Goal: Task Accomplishment & Management: Complete application form

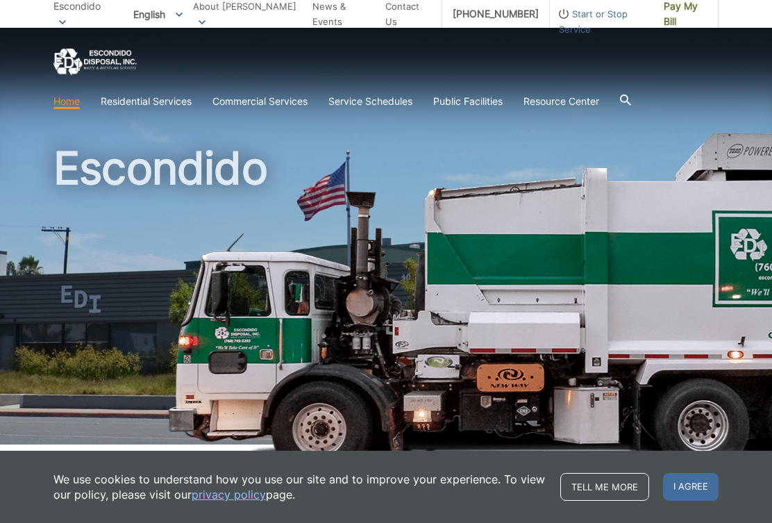
click at [0, 0] on span at bounding box center [0, 0] width 0 height 0
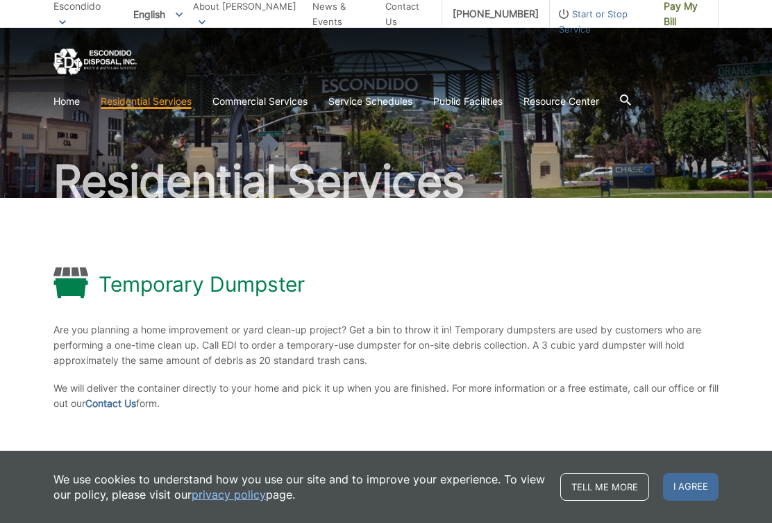
scroll to position [159, 0]
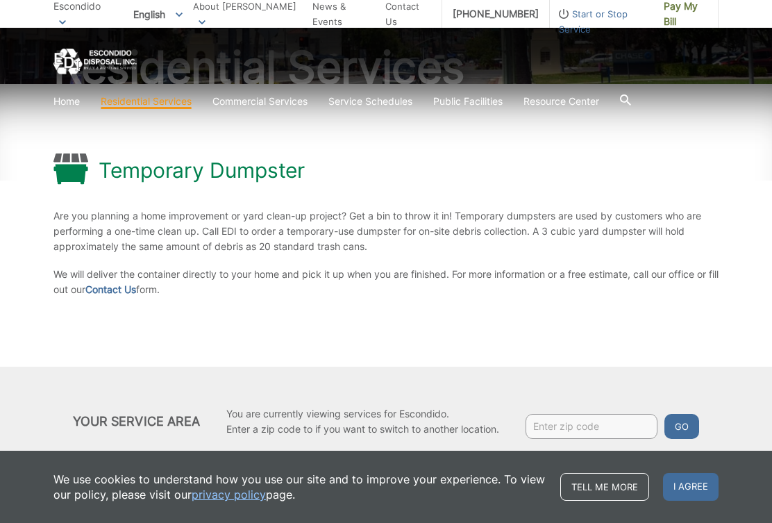
click at [678, 501] on span "I agree" at bounding box center [691, 487] width 56 height 28
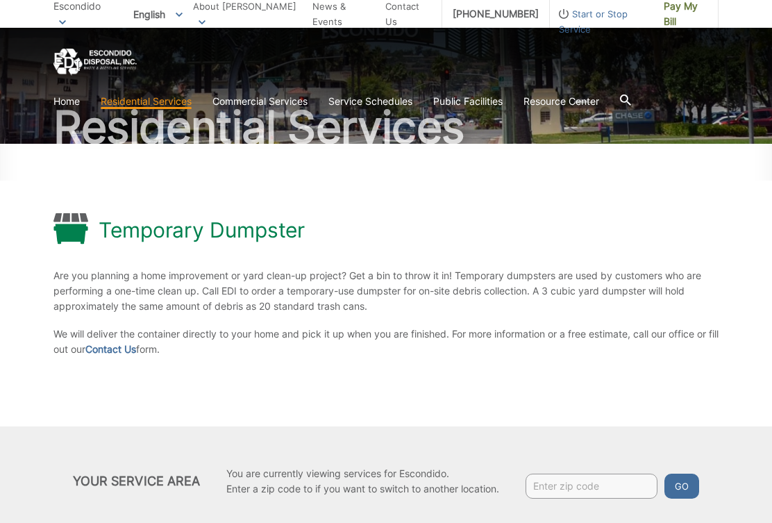
scroll to position [99, 0]
click at [441, 216] on div "Temporary Dumpster" at bounding box center [385, 231] width 665 height 34
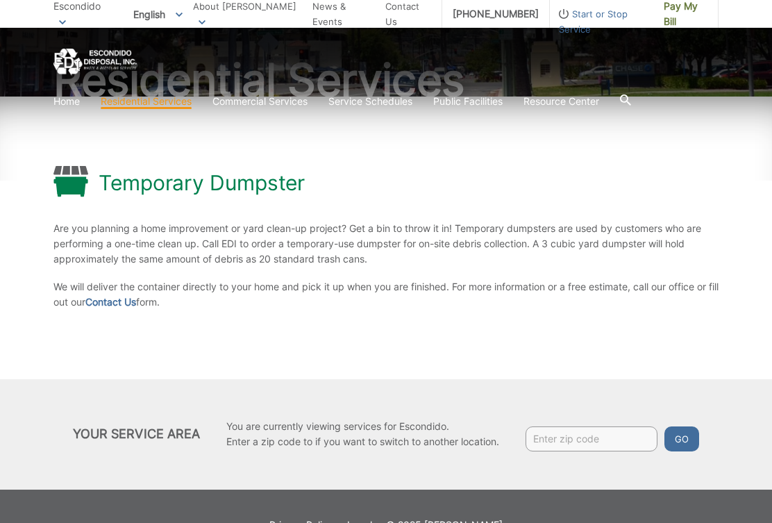
scroll to position [159, 0]
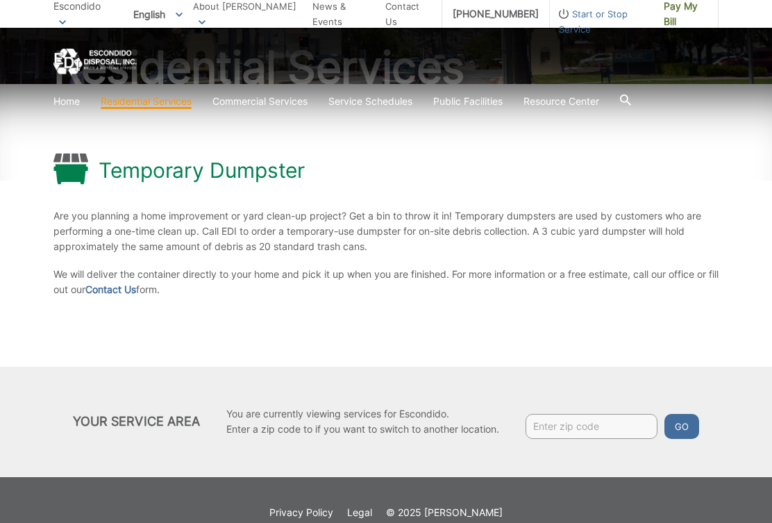
click at [136, 286] on link "Contact Us" at bounding box center [110, 289] width 51 height 15
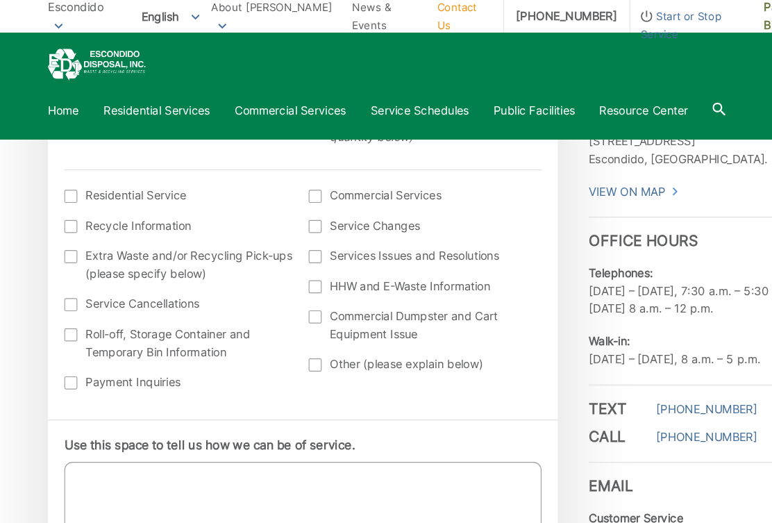
scroll to position [474, 0]
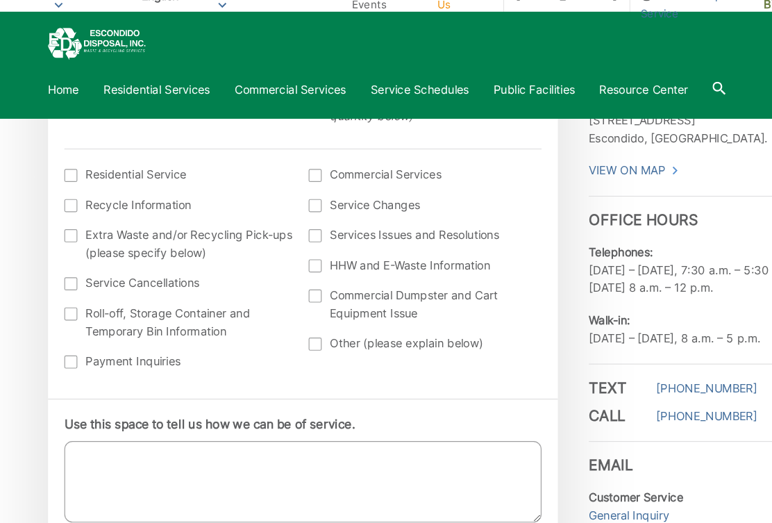
click at [67, 280] on div at bounding box center [72, 285] width 11 height 11
click at [0, 0] on input "Roll-off, Storage Container and Temporary Bin Information" at bounding box center [0, 0] width 0 height 0
click at [286, 401] on textarea "Use this space to tell us how we can be of service." at bounding box center [270, 428] width 407 height 69
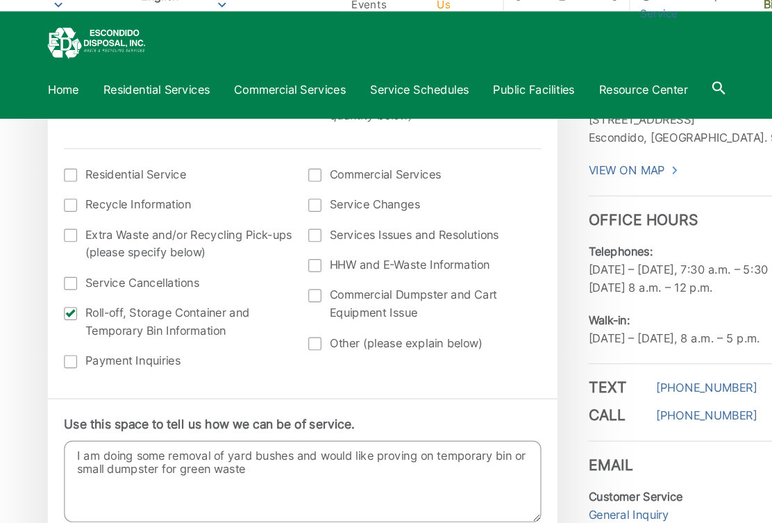
click at [352, 394] on textarea "I am doing some removal of yard bushes and would like proving on temporary bin …" at bounding box center [270, 428] width 407 height 69
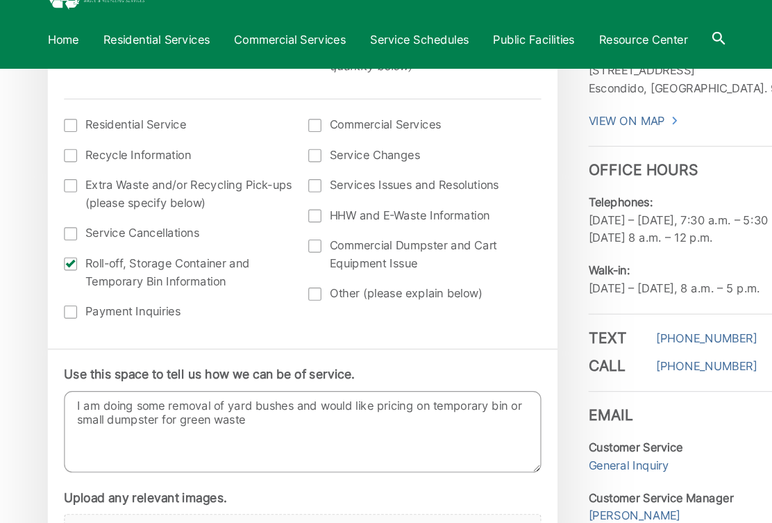
click at [260, 394] on textarea "I am doing some removal of yard bushes and would like pricing on temporary bin …" at bounding box center [270, 428] width 407 height 69
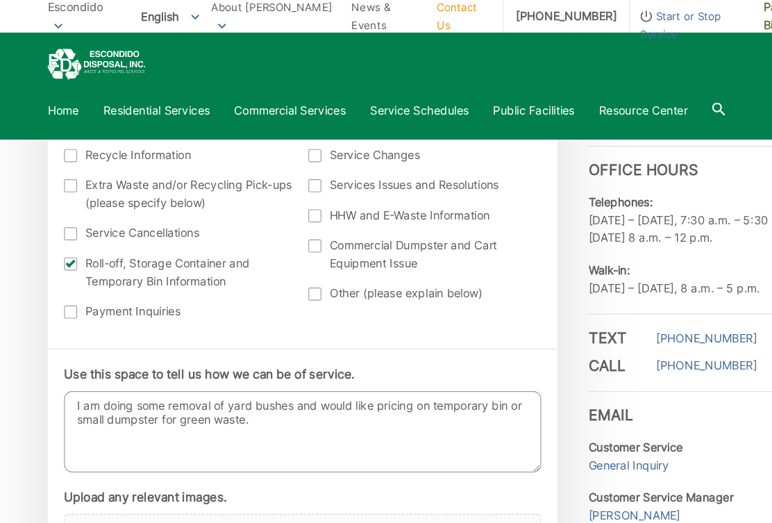
scroll to position [796, 0]
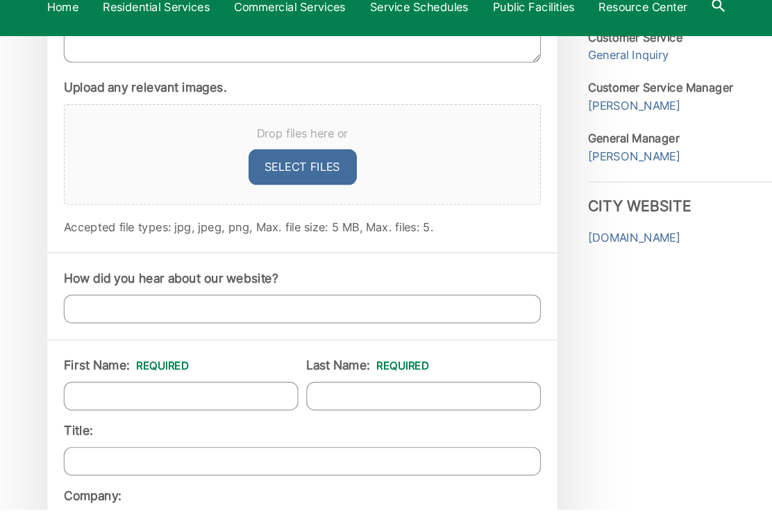
type textarea "I am doing some removal of yard bushes and would like pricing on temporary bin …"
click at [334, 340] on input "How did you hear about our website?" at bounding box center [270, 352] width 407 height 24
click at [72, 340] on input "Ive used it often myself" at bounding box center [270, 352] width 407 height 24
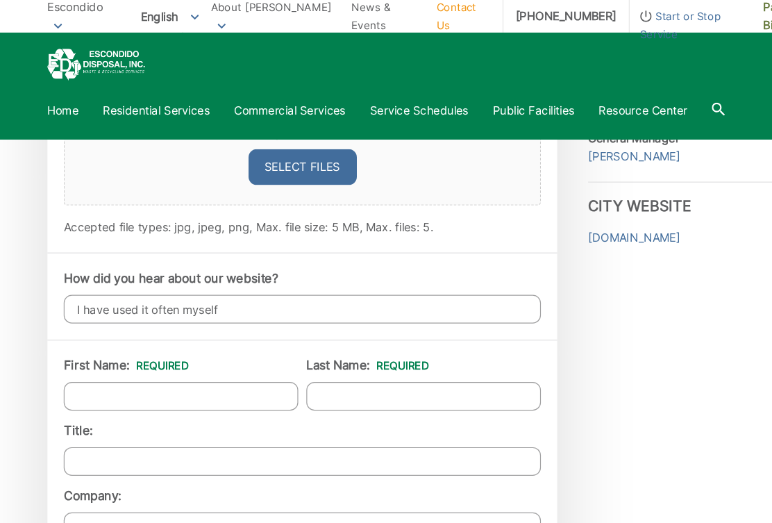
scroll to position [971, 0]
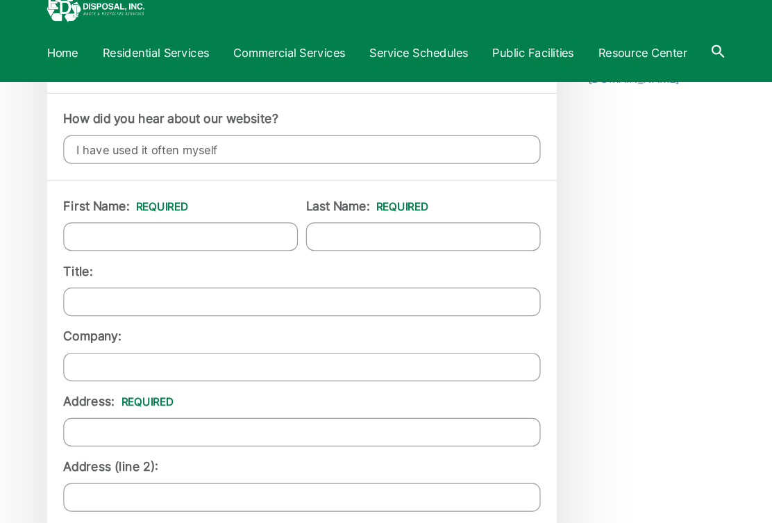
type input "I have used it often myself"
click at [192, 239] on input "First Name: *" at bounding box center [167, 251] width 200 height 24
type input "Jeanette"
click at [358, 239] on input "Last Name: *" at bounding box center [374, 251] width 200 height 24
type input "Fuller"
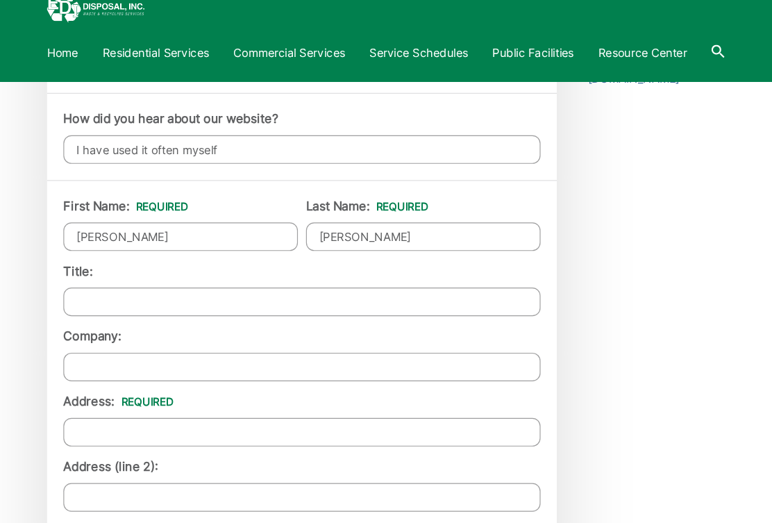
click at [192, 294] on input "Title:" at bounding box center [270, 306] width 407 height 24
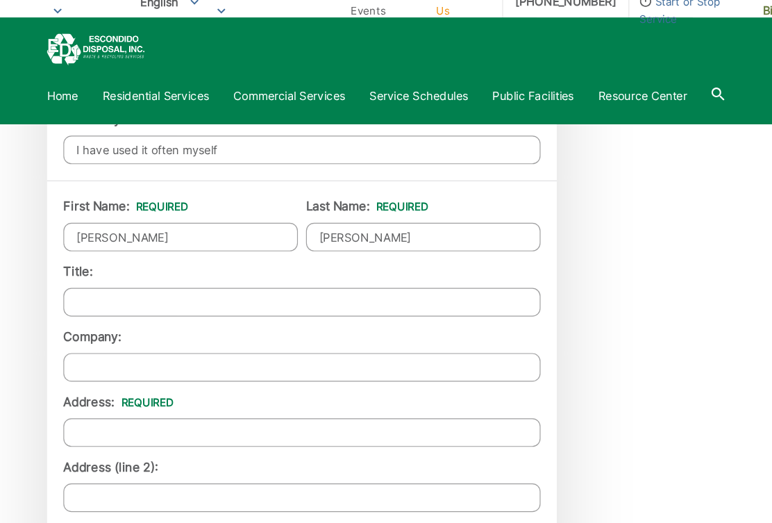
scroll to position [1007, 0]
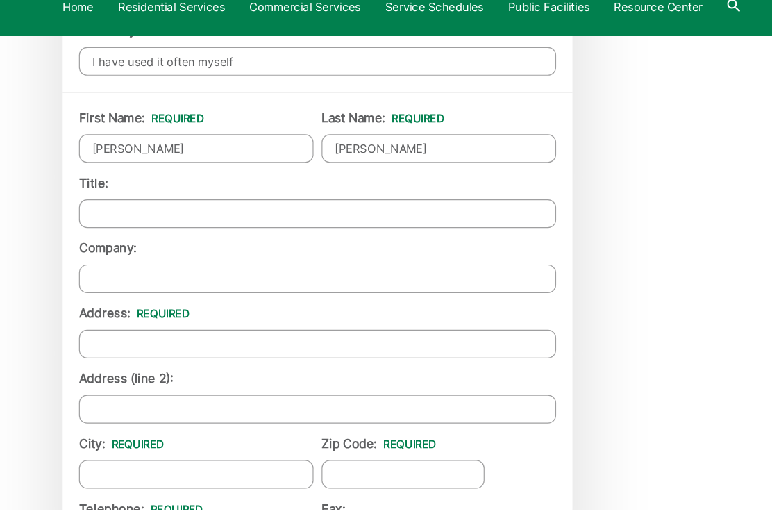
click at [216, 369] on input "Address: *" at bounding box center [270, 381] width 407 height 24
type input "3080 Sprucewood Lane"
click at [81, 480] on input "City: *" at bounding box center [167, 492] width 200 height 24
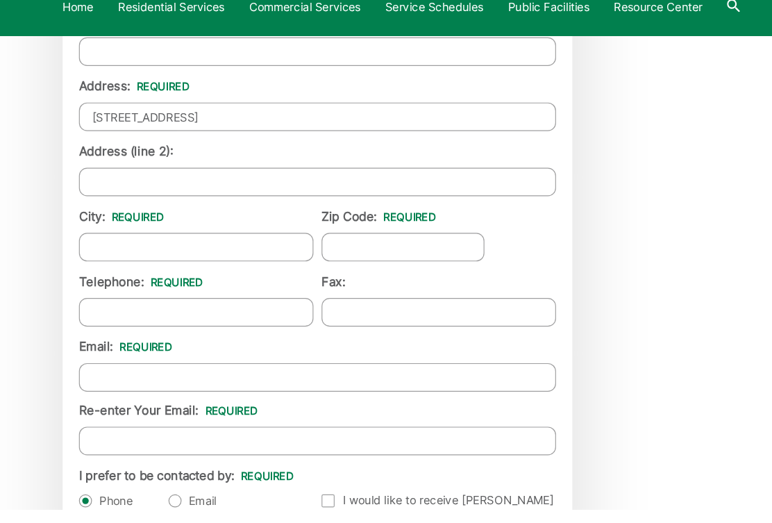
type input "Escondido"
type input "92027"
type input "(760) 855-7345"
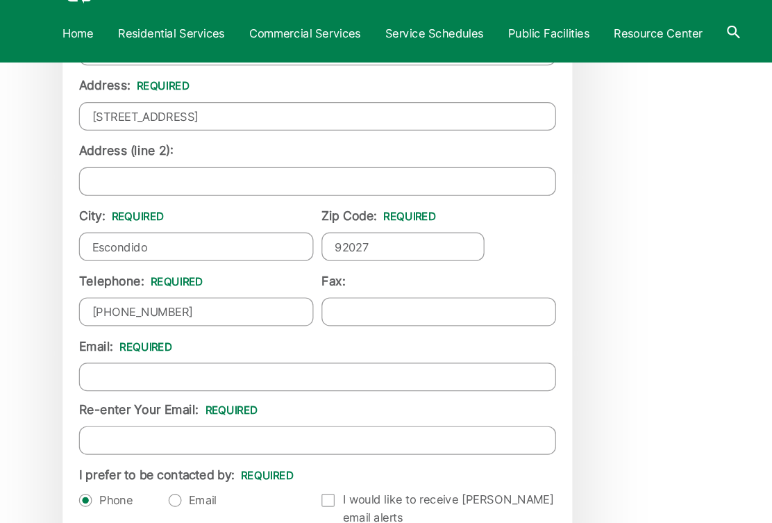
scroll to position [1223, 0]
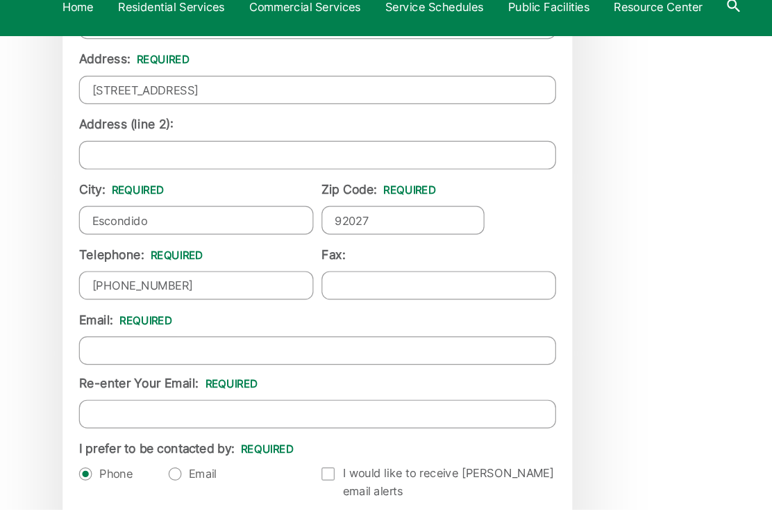
click at [313, 375] on input "Email *" at bounding box center [270, 387] width 407 height 24
type input "jjjflr2@cox.net"
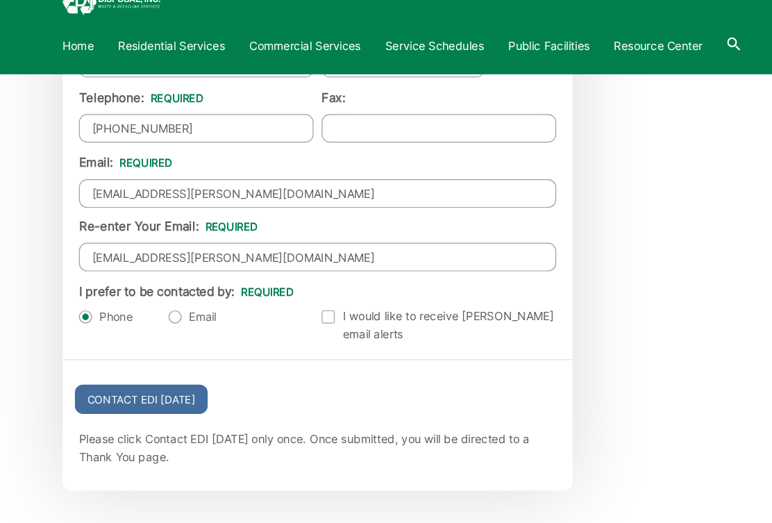
scroll to position [1391, 0]
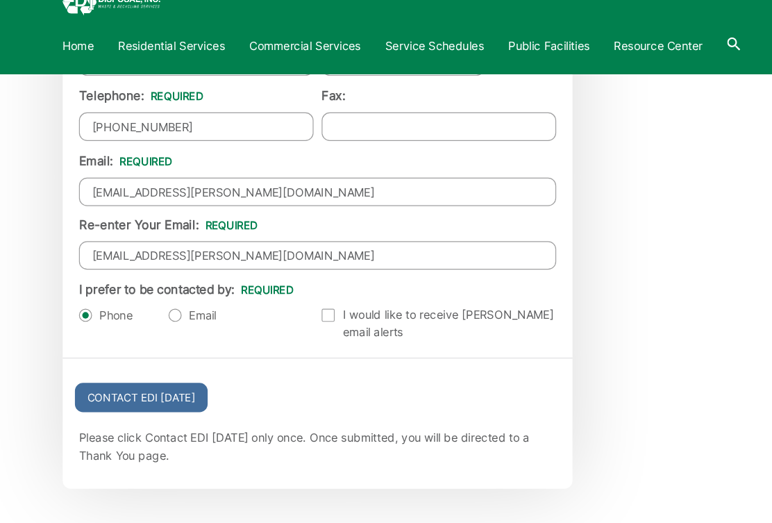
click at [145, 317] on label "Email" at bounding box center [164, 324] width 41 height 14
radio input "true"
click at [74, 317] on label "Phone" at bounding box center [90, 324] width 46 height 14
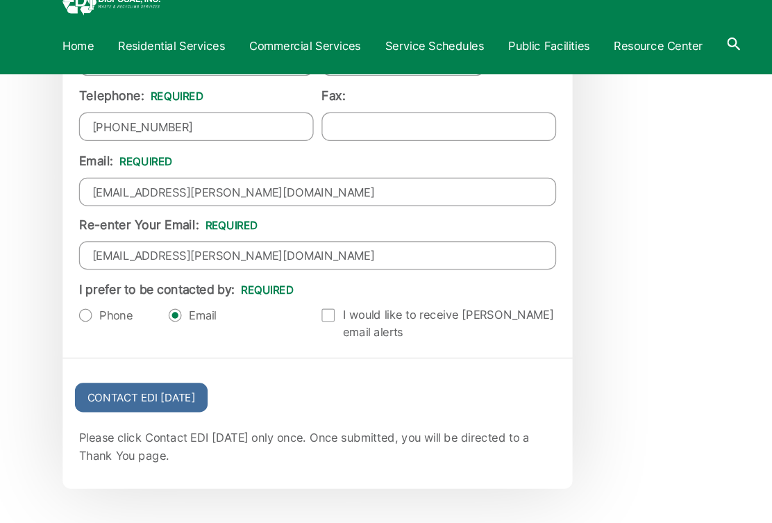
radio input "true"
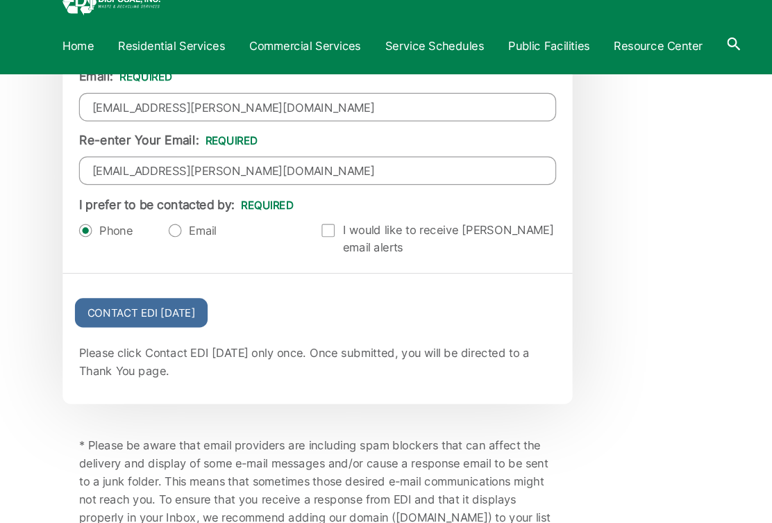
scroll to position [1464, 0]
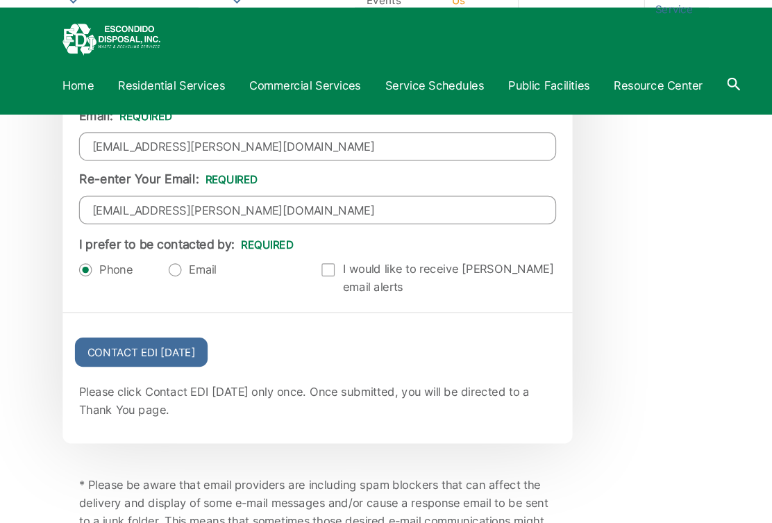
click at [142, 309] on input "Contact EDI Today" at bounding box center [120, 321] width 113 height 25
